Goal: Navigation & Orientation: Go to known website

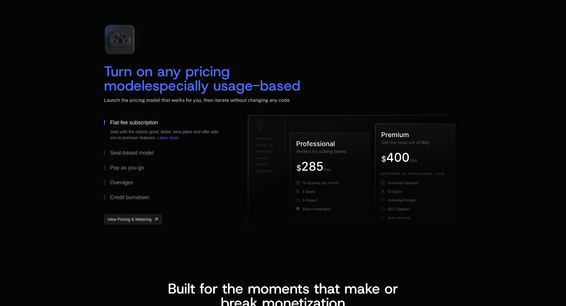
scroll to position [861, 0]
